Goal: Task Accomplishment & Management: Use online tool/utility

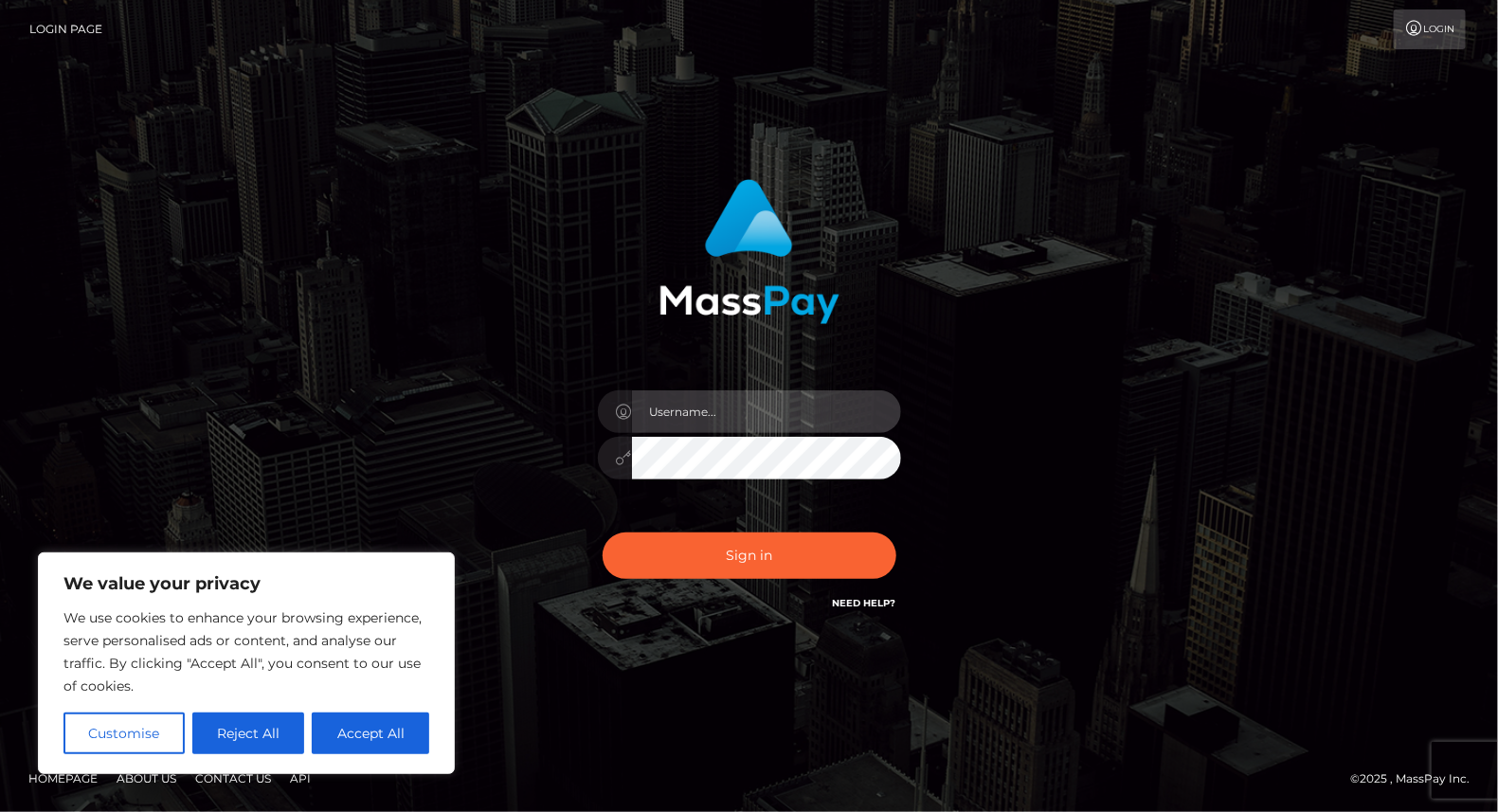
click at [699, 409] on input "text" at bounding box center [766, 411] width 269 height 42
type input "yjoshi"
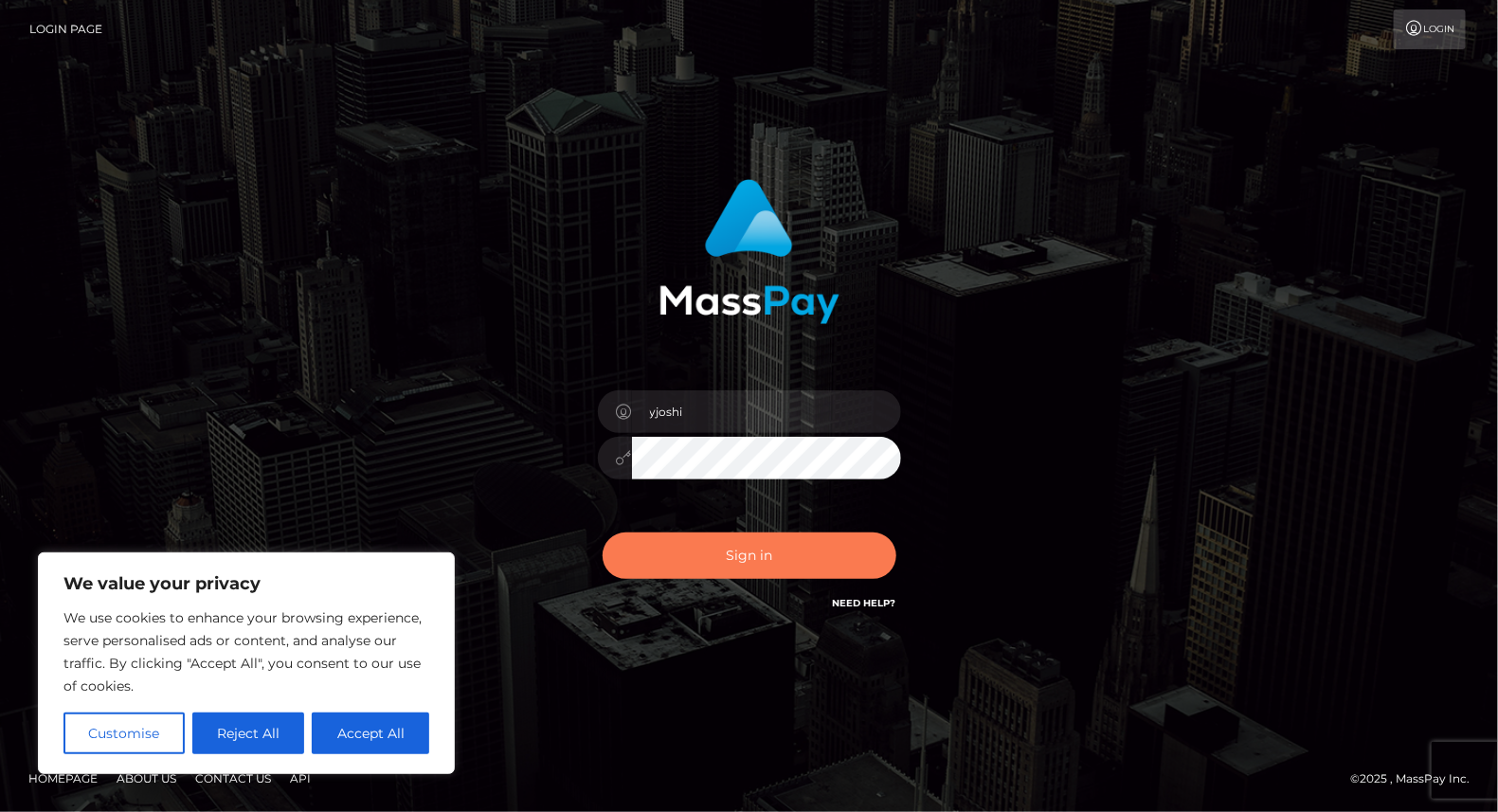
click at [781, 557] on button "Sign in" at bounding box center [749, 555] width 293 height 46
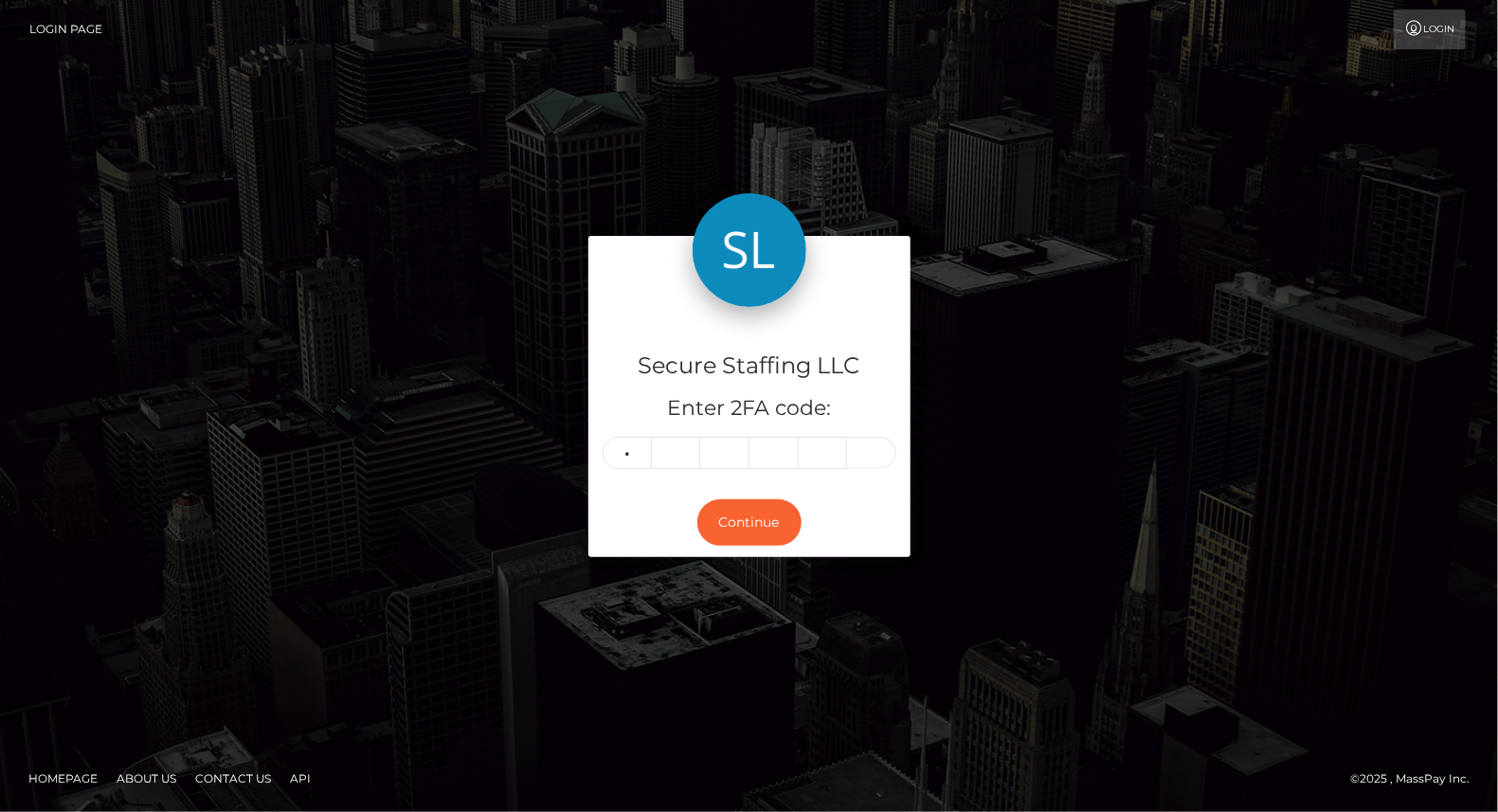
type input "9"
type input "6"
type input "9"
type input "3"
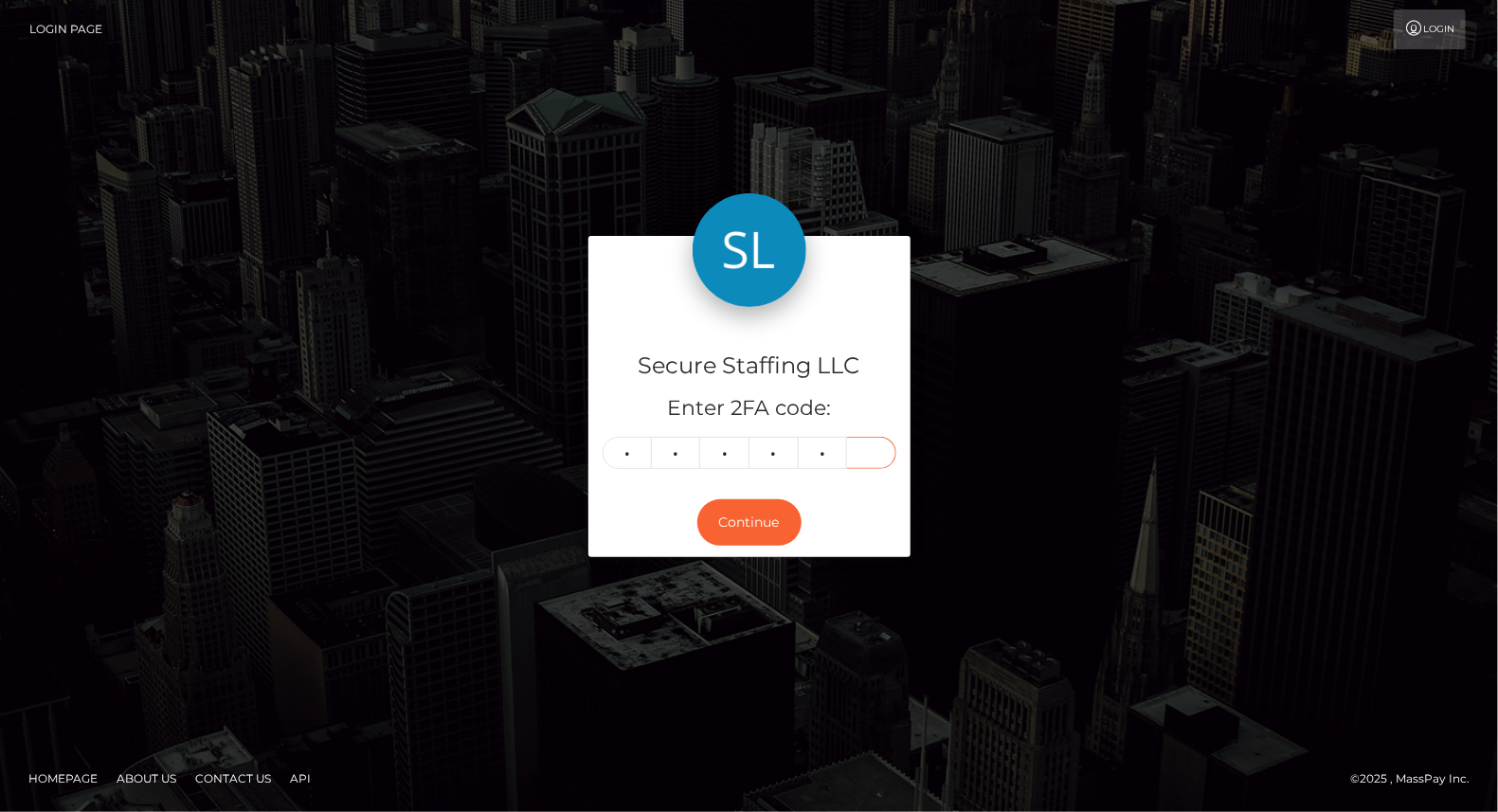
type input "7"
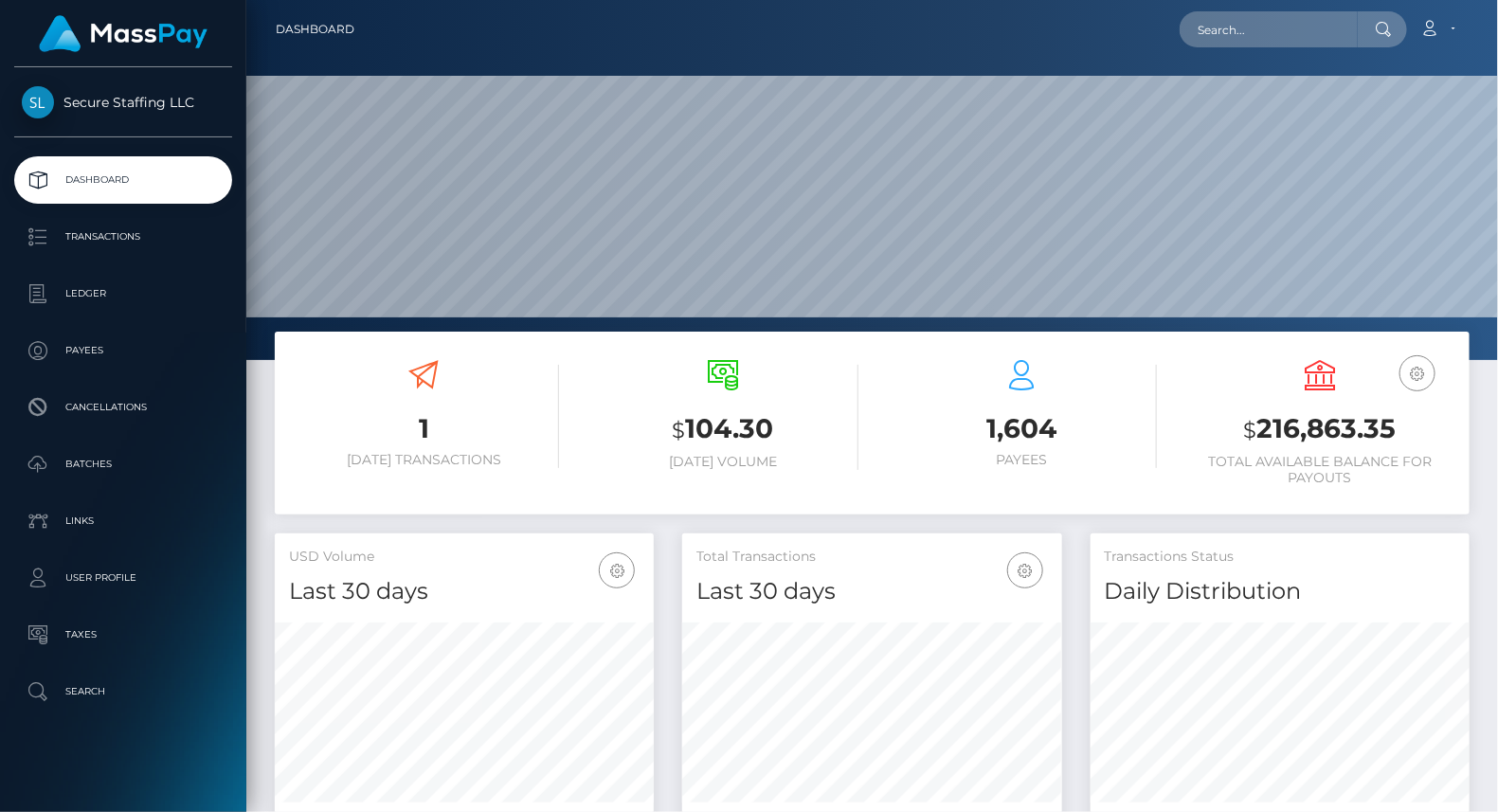
scroll to position [335, 379]
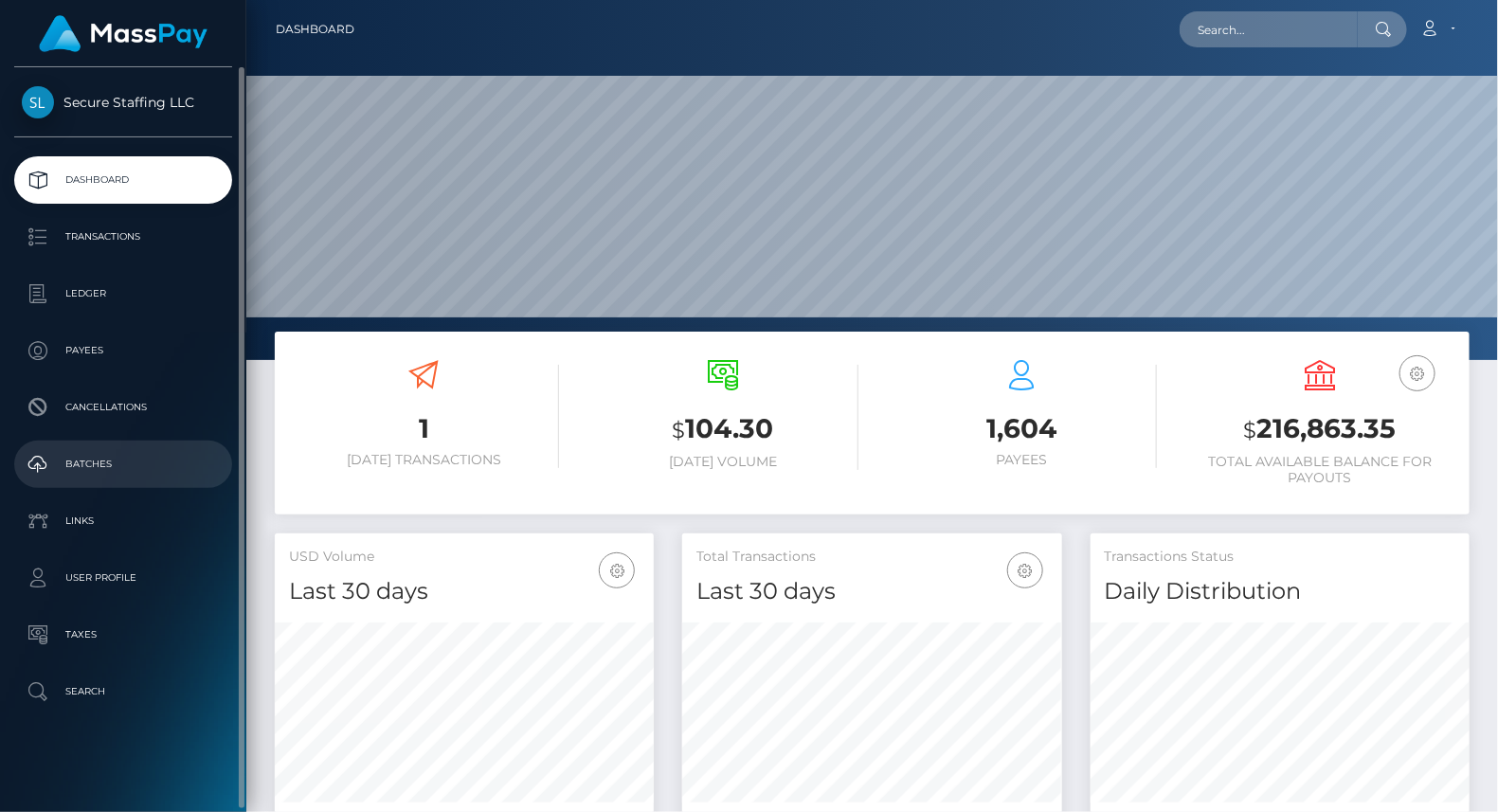
click at [129, 465] on p "Batches" at bounding box center [123, 464] width 203 height 28
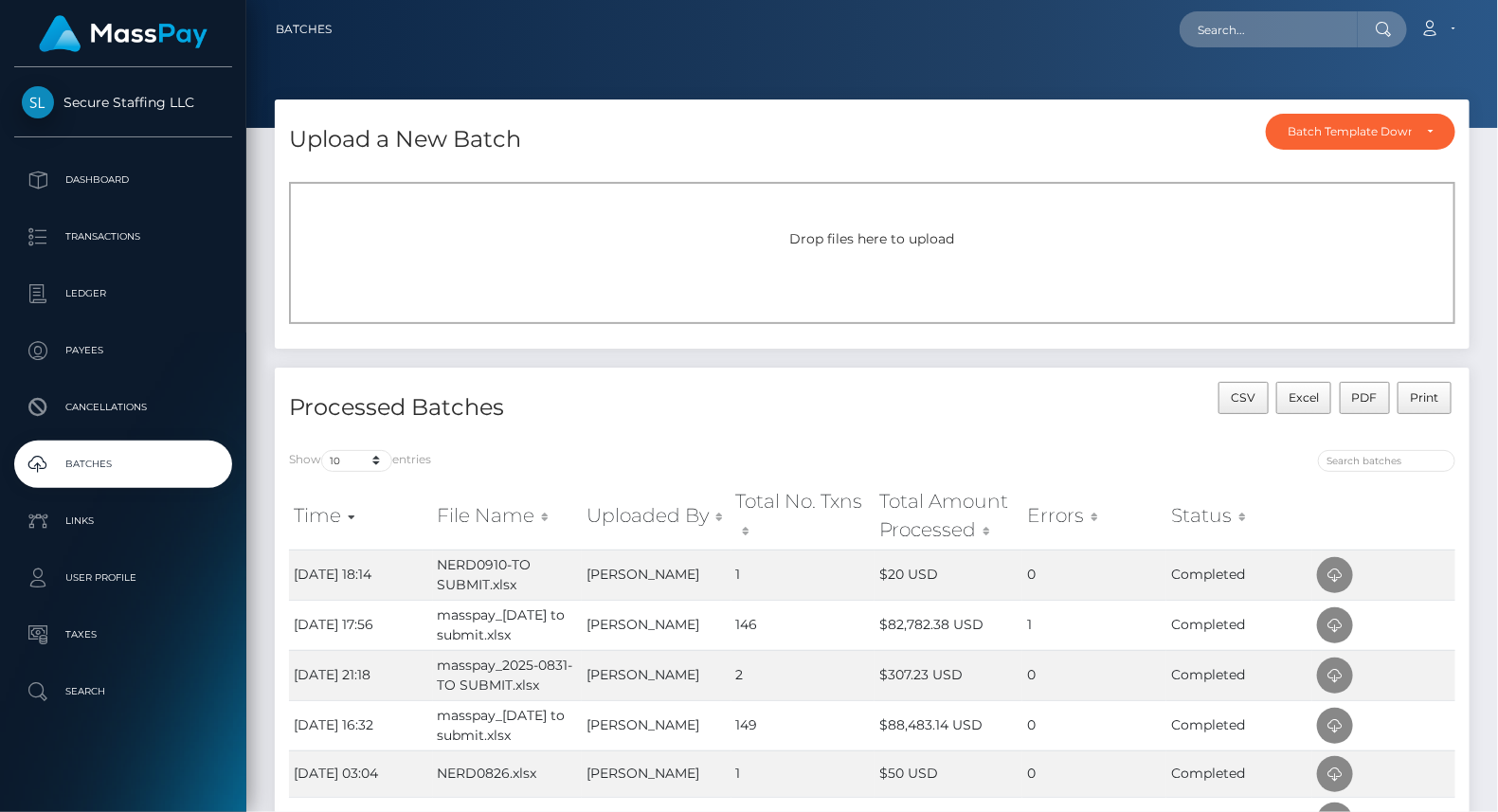
click at [868, 246] on span "Drop files here to upload" at bounding box center [873, 238] width 165 height 17
